Goal: Information Seeking & Learning: Learn about a topic

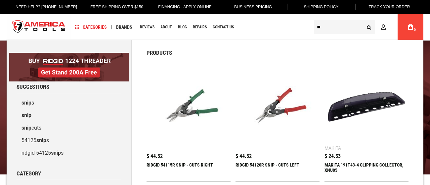
type input "*"
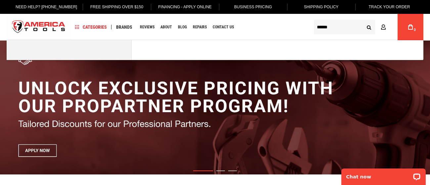
type input "******"
click at [362, 21] on button "Search" at bounding box center [368, 27] width 13 height 13
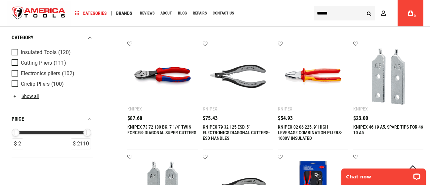
scroll to position [375, 0]
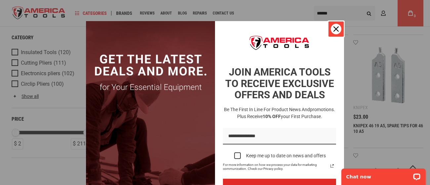
click at [332, 26] on div "Close" at bounding box center [335, 29] width 11 height 11
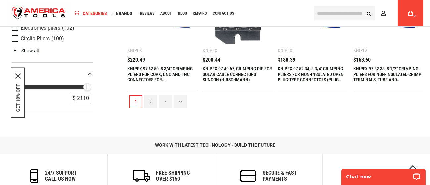
scroll to position [775, 0]
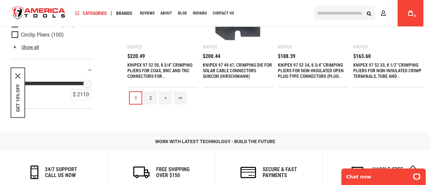
click at [147, 96] on link "2" at bounding box center [150, 98] width 13 height 13
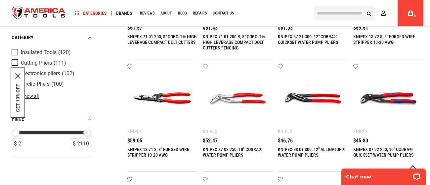
scroll to position [464, 0]
